Goal: Find specific page/section: Find specific page/section

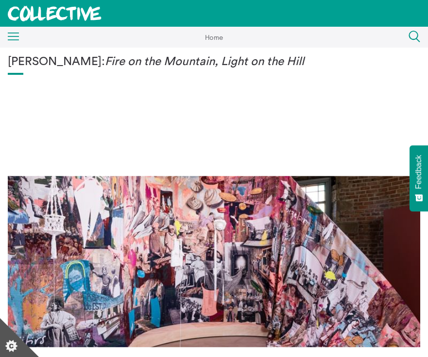
click at [12, 30] on div "Menu Close" at bounding box center [9, 38] width 19 height 18
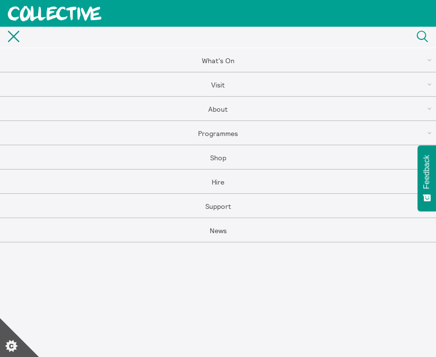
click at [223, 109] on link "About" at bounding box center [218, 109] width 436 height 24
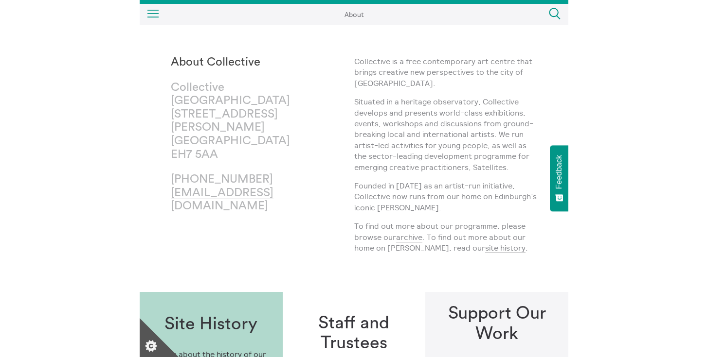
scroll to position [25, 0]
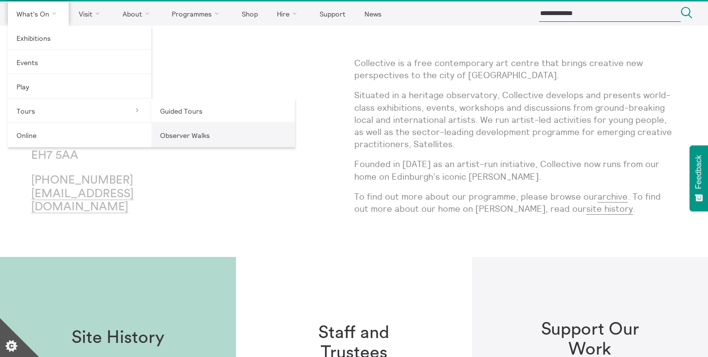
click at [202, 133] on link "Observer Walks" at bounding box center [222, 135] width 143 height 24
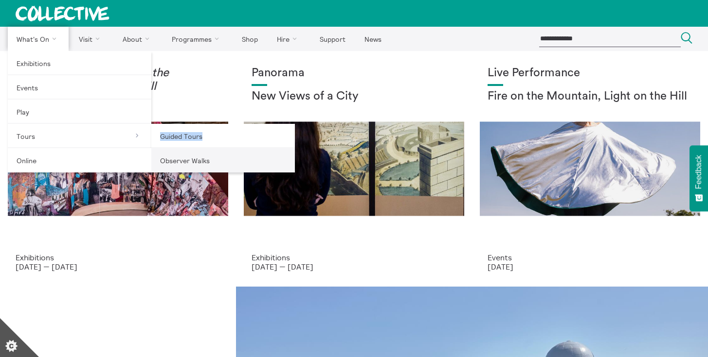
click at [203, 159] on link "Observer Walks" at bounding box center [222, 160] width 143 height 24
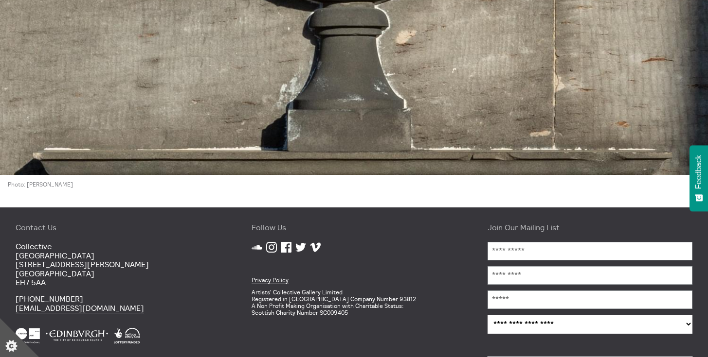
scroll to position [1917, 0]
